Goal: Information Seeking & Learning: Learn about a topic

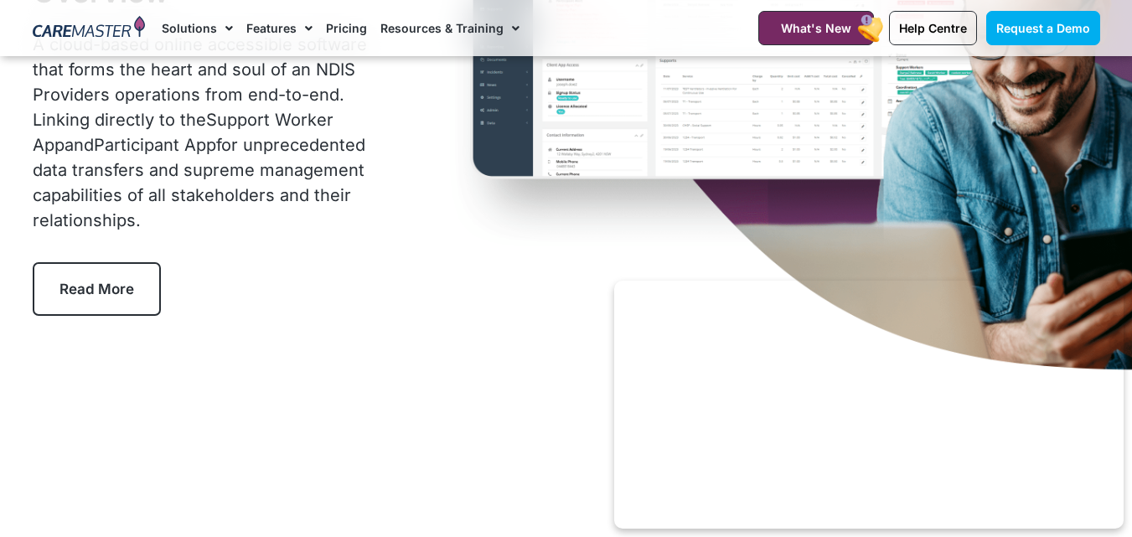
scroll to position [251, 0]
click at [343, 29] on link "Pricing" at bounding box center [346, 28] width 41 height 56
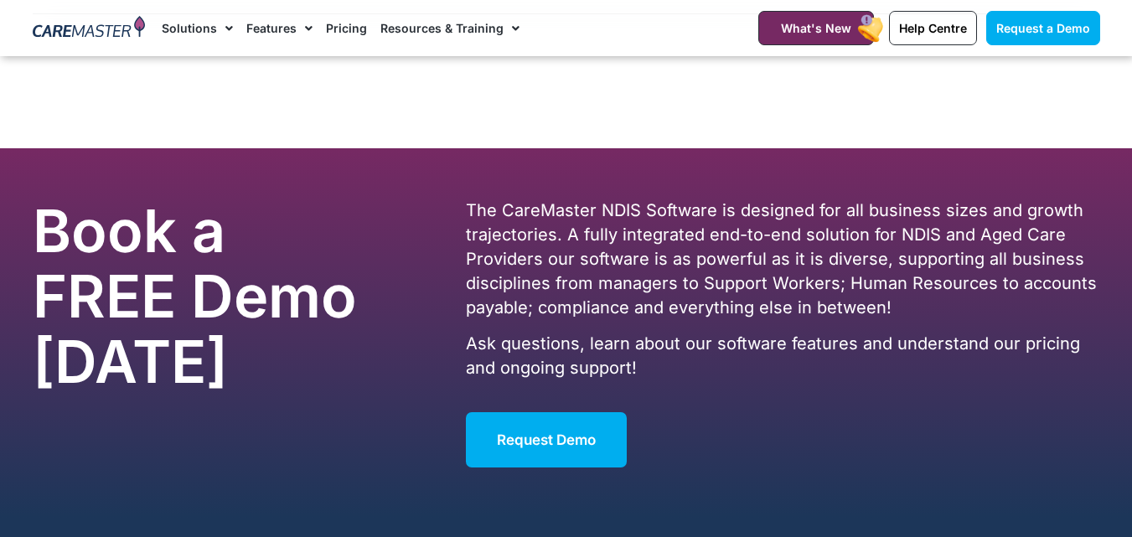
scroll to position [7622, 0]
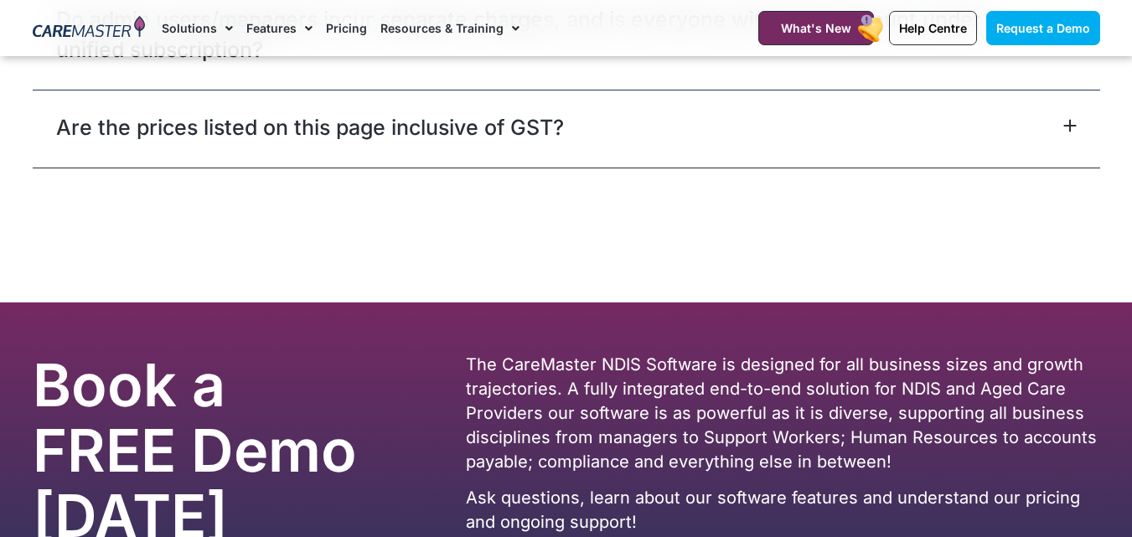
scroll to position [7781, 0]
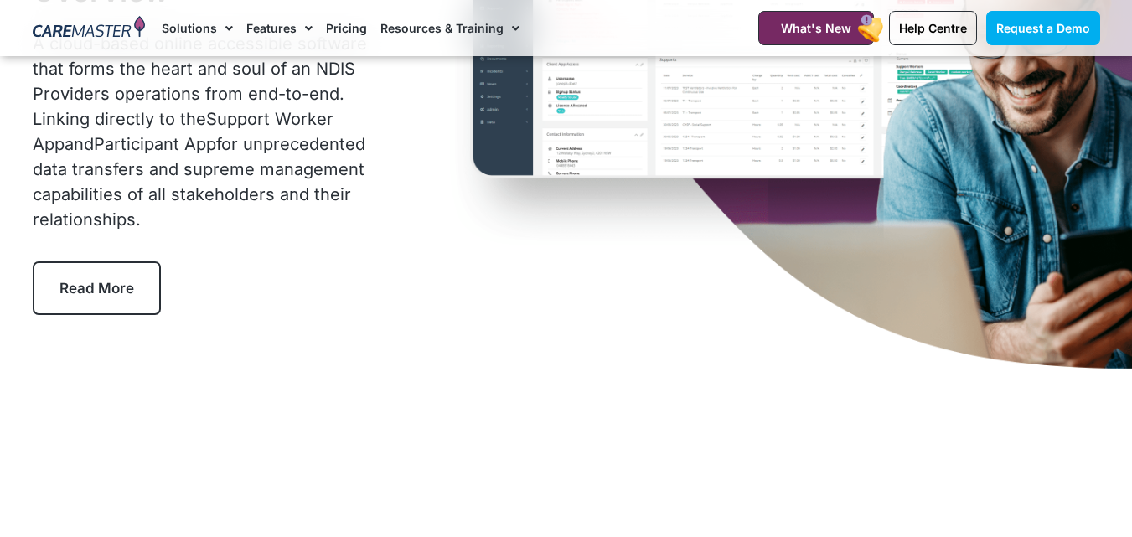
scroll to position [251, 0]
